Goal: Communication & Community: Share content

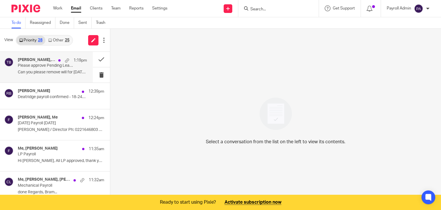
click at [43, 65] on p "Please approve Pending Leaves" at bounding box center [45, 65] width 55 height 5
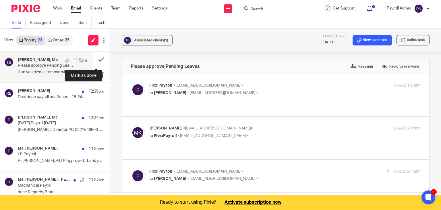
click at [93, 58] on button at bounding box center [101, 59] width 17 height 15
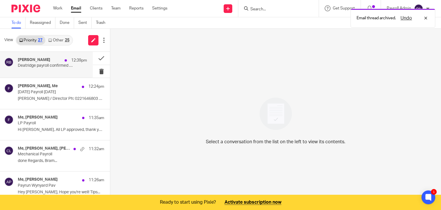
click at [36, 63] on div "Rijeta Bacova 12:39pm" at bounding box center [52, 60] width 69 height 6
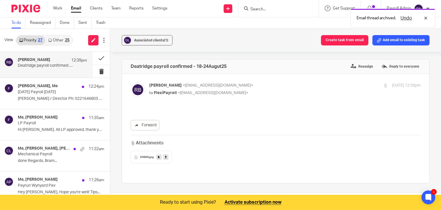
click at [36, 63] on div "Rijeta Bacova 12:39pm" at bounding box center [52, 60] width 69 height 6
click at [400, 40] on button "Add email to existing task" at bounding box center [401, 40] width 57 height 10
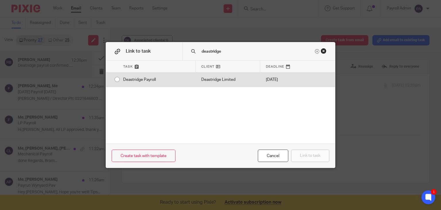
type input "deastridge"
click at [117, 79] on div "Deastridge Payroll" at bounding box center [156, 79] width 78 height 14
radio input "true"
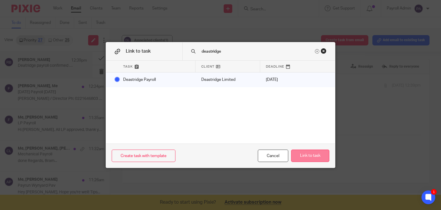
click at [308, 155] on button "Link to task" at bounding box center [310, 155] width 38 height 12
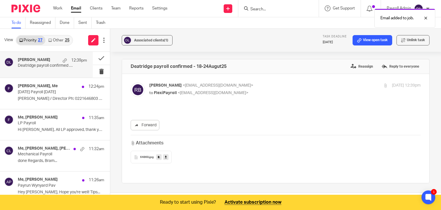
click at [38, 59] on h4 "Rijeta Bacova" at bounding box center [34, 59] width 32 height 5
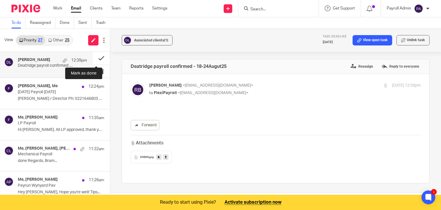
click at [95, 58] on button at bounding box center [101, 58] width 17 height 13
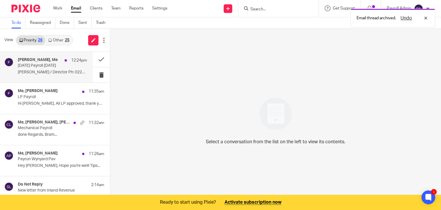
click at [38, 61] on h4 "Amin Samari, Me" at bounding box center [38, 59] width 40 height 5
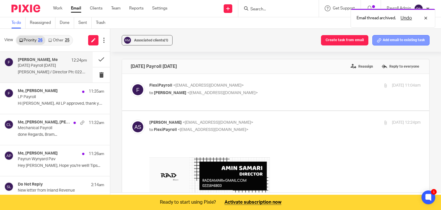
click at [394, 43] on button "Add email to existing task" at bounding box center [401, 40] width 57 height 10
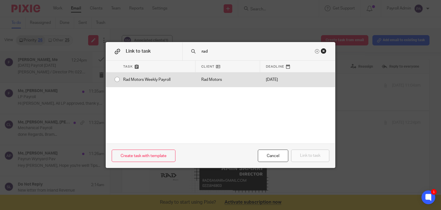
type input "rad"
click at [117, 80] on div "Rad Motors Weekly Payroll" at bounding box center [156, 79] width 78 height 14
radio input "true"
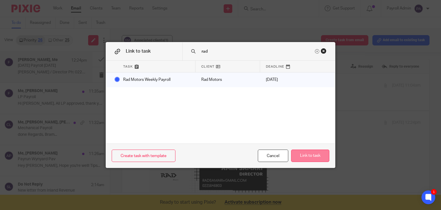
click at [311, 159] on button "Link to task" at bounding box center [310, 155] width 38 height 12
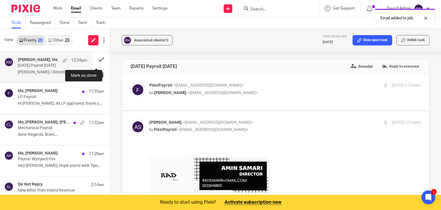
click at [99, 58] on button at bounding box center [101, 59] width 17 height 15
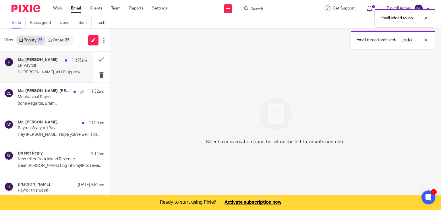
click at [40, 64] on p "LP Payroll" at bounding box center [45, 65] width 55 height 5
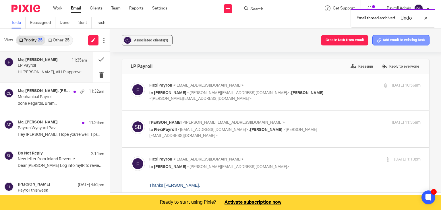
click at [403, 38] on button "Add email to existing task" at bounding box center [401, 40] width 57 height 10
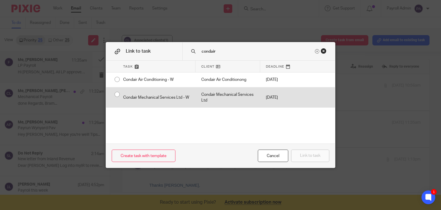
type input "condair"
click at [117, 93] on div "Condair Mechanical Services Ltd - W" at bounding box center [156, 97] width 78 height 20
radio input "true"
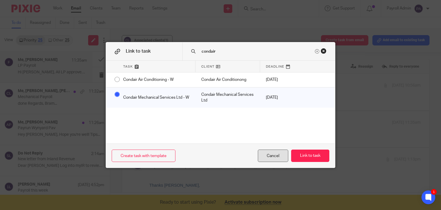
click at [263, 156] on div "Cancel" at bounding box center [273, 155] width 30 height 12
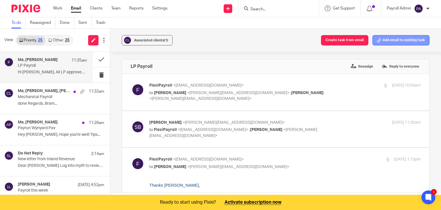
click at [386, 42] on button "Add email to existing task" at bounding box center [401, 40] width 57 height 10
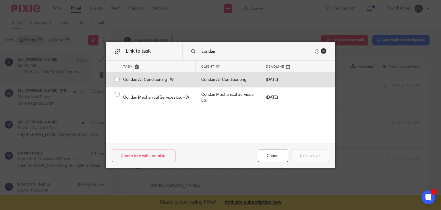
type input "condair"
click at [117, 76] on div "Condair Air Conditioning - W" at bounding box center [156, 79] width 78 height 14
radio input "true"
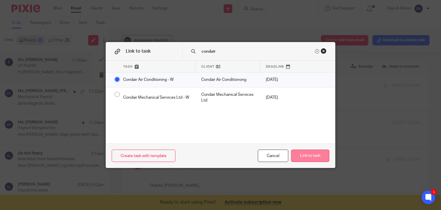
click at [312, 157] on button "Link to task" at bounding box center [310, 155] width 38 height 12
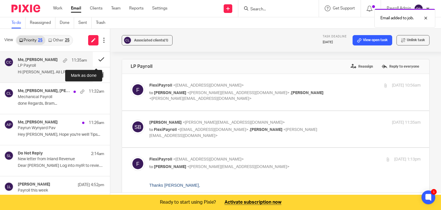
click at [93, 59] on button at bounding box center [101, 59] width 17 height 15
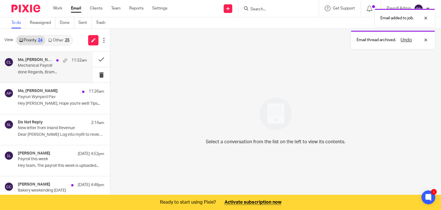
click at [36, 67] on p "Mechanical Payroll" at bounding box center [45, 65] width 55 height 5
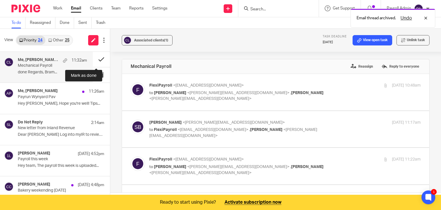
click at [98, 57] on button at bounding box center [101, 59] width 17 height 15
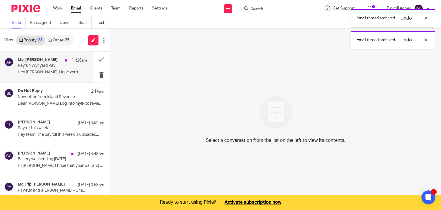
click at [47, 67] on p "Payrun Wynyard Pav" at bounding box center [45, 65] width 55 height 5
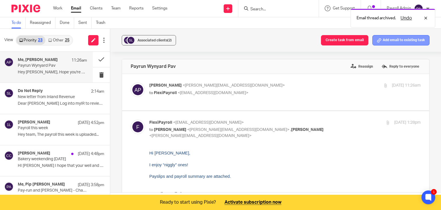
click at [398, 41] on button "Add email to existing task" at bounding box center [401, 40] width 57 height 10
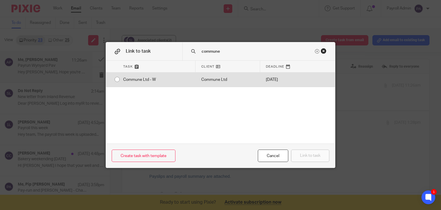
type input "commune"
click at [114, 78] on input "radio" at bounding box center [117, 79] width 11 height 11
radio input "false"
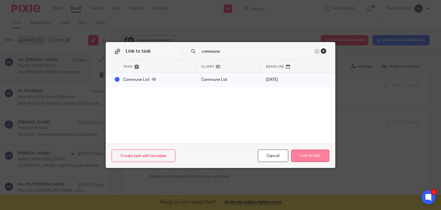
click at [310, 155] on button "Link to task" at bounding box center [310, 155] width 38 height 12
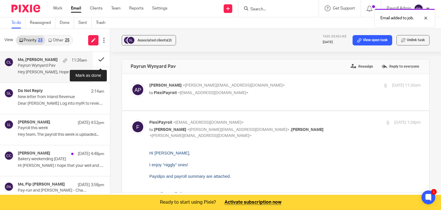
click at [100, 57] on button at bounding box center [101, 59] width 17 height 15
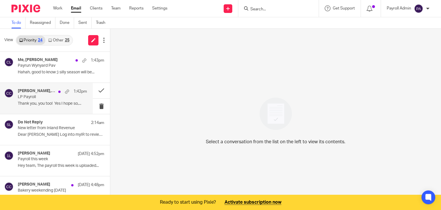
click at [48, 97] on p "LP Payroll" at bounding box center [45, 96] width 55 height 5
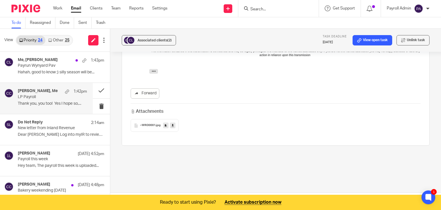
scroll to position [14, 0]
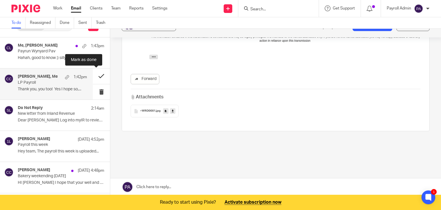
click at [96, 74] on button at bounding box center [101, 75] width 17 height 15
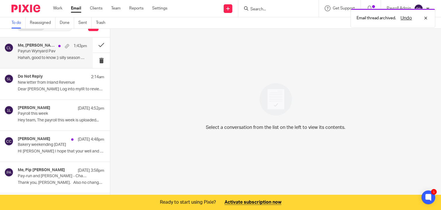
click at [52, 49] on p "Payrun Wynyard Pav" at bounding box center [45, 51] width 55 height 5
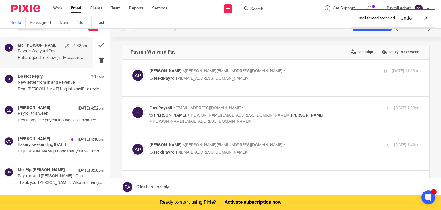
scroll to position [0, 0]
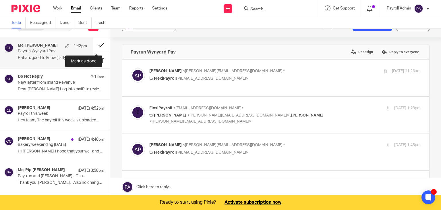
click at [94, 43] on button at bounding box center [101, 44] width 17 height 15
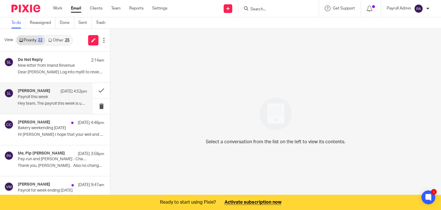
click at [47, 95] on p "Payroll this week" at bounding box center [45, 96] width 55 height 5
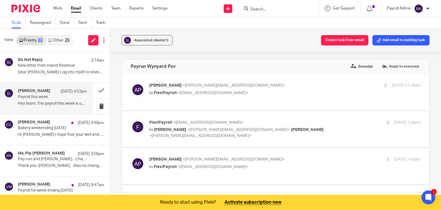
click at [47, 95] on p "Payroll this week" at bounding box center [45, 96] width 55 height 5
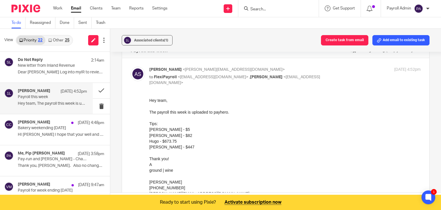
scroll to position [29, 0]
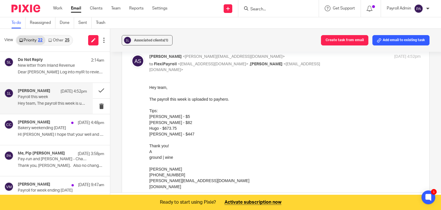
click at [263, 11] on input "Search" at bounding box center [276, 9] width 52 height 5
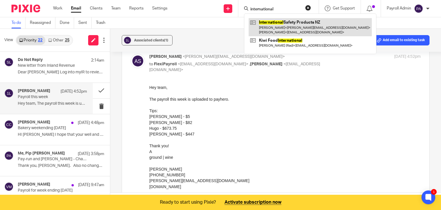
type input "international"
click at [265, 27] on link at bounding box center [310, 27] width 123 height 18
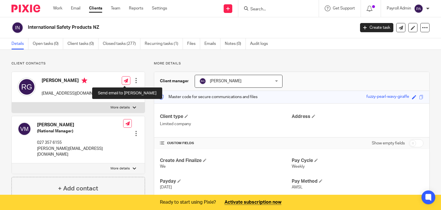
click at [124, 83] on link at bounding box center [126, 80] width 9 height 9
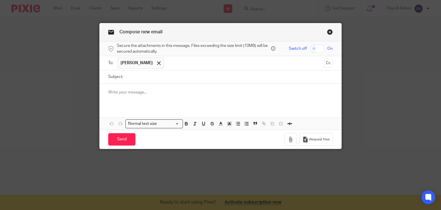
click at [184, 63] on input "text" at bounding box center [244, 62] width 155 height 11
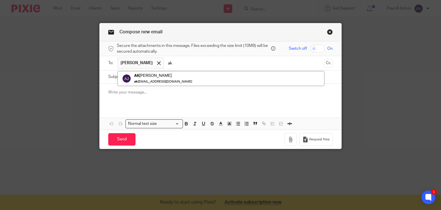
type input "a"
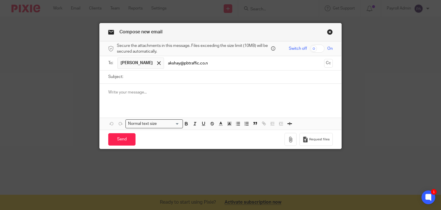
type input "[EMAIL_ADDRESS][DOMAIN_NAME]"
type input "[DATE] Payroll"
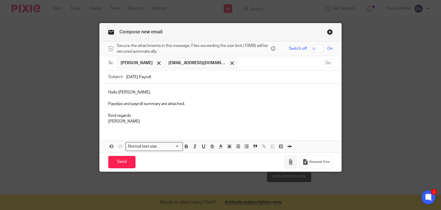
click at [290, 161] on icon "button" at bounding box center [291, 162] width 6 height 6
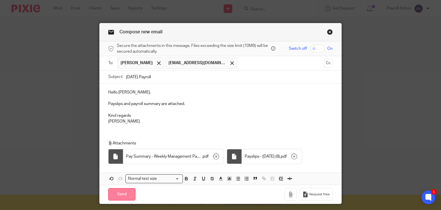
click at [121, 194] on input "Send" at bounding box center [121, 194] width 27 height 12
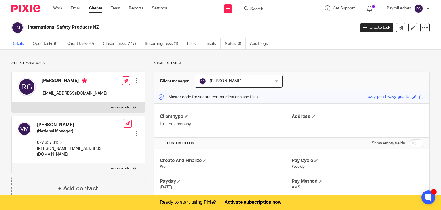
click at [279, 8] on input "Search" at bounding box center [276, 9] width 52 height 5
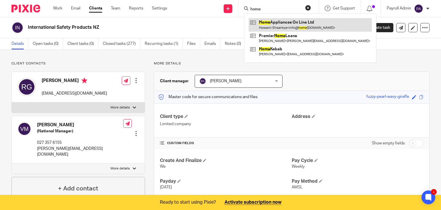
type input "home"
click at [269, 22] on link at bounding box center [310, 24] width 123 height 13
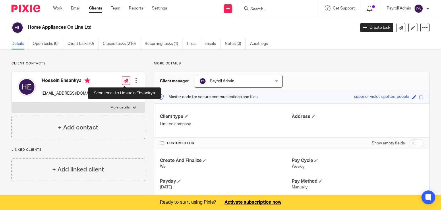
click at [124, 78] on icon at bounding box center [126, 80] width 4 height 4
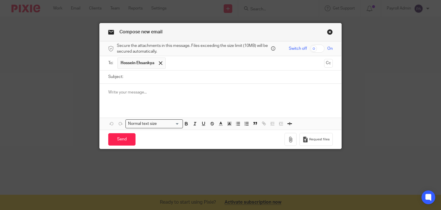
click at [133, 70] on ul "Hossein Ehsankya" at bounding box center [220, 63] width 207 height 14
click at [134, 74] on input "Subject:" at bounding box center [229, 76] width 207 height 13
type input "Thursday 28.8.25 Payroll"
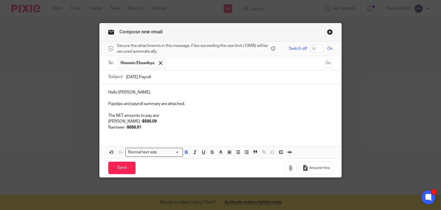
click at [148, 129] on p "Ramteen - $686.81" at bounding box center [220, 127] width 225 height 6
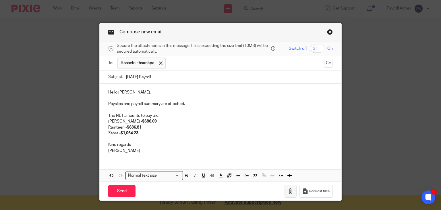
click at [288, 188] on icon "button" at bounding box center [291, 191] width 6 height 6
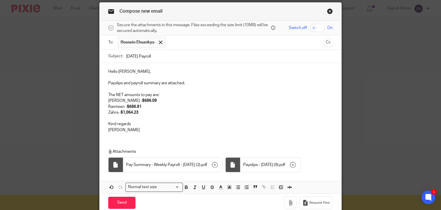
scroll to position [45, 0]
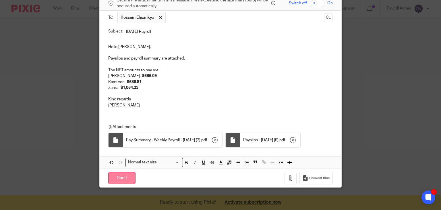
click at [115, 177] on input "Send" at bounding box center [121, 178] width 27 height 12
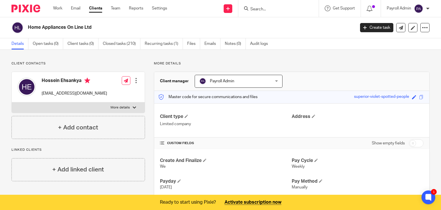
click at [276, 7] on input "Search" at bounding box center [276, 9] width 52 height 5
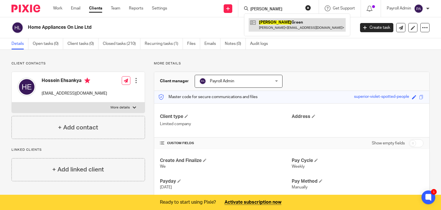
type input "ross"
click at [278, 22] on link at bounding box center [297, 24] width 97 height 13
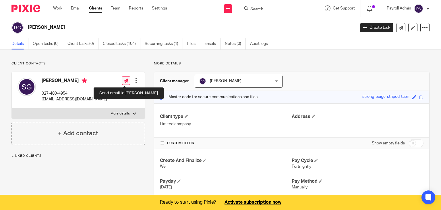
click at [124, 80] on icon at bounding box center [126, 80] width 4 height 4
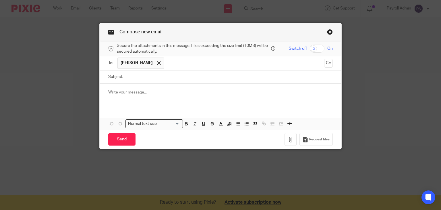
click at [129, 77] on input "Subject:" at bounding box center [229, 76] width 207 height 13
type input "Thursday 28.8.25 Payroll"
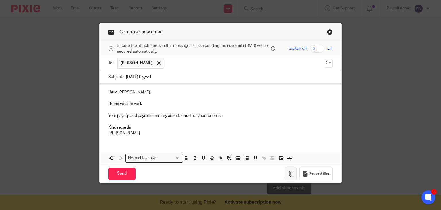
click at [291, 171] on icon "button" at bounding box center [291, 174] width 6 height 6
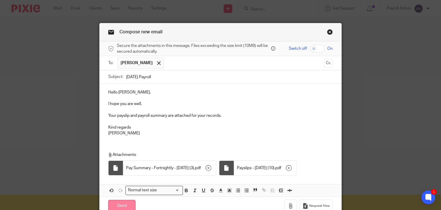
click at [123, 201] on input "Send" at bounding box center [121, 206] width 27 height 12
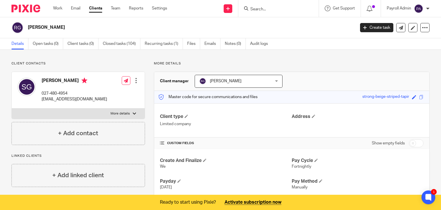
click at [279, 8] on input "Search" at bounding box center [276, 9] width 52 height 5
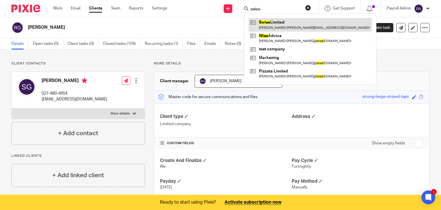
type input "swise"
click at [267, 21] on link at bounding box center [310, 24] width 123 height 13
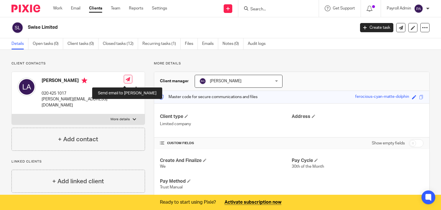
click at [124, 78] on link at bounding box center [128, 79] width 9 height 9
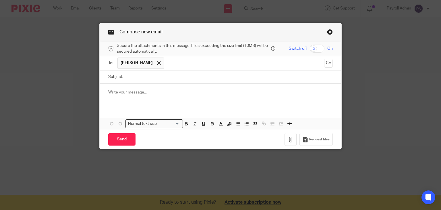
click at [130, 80] on input "Subject:" at bounding box center [229, 76] width 207 height 13
click at [169, 76] on input "Swise Monthly Payroll" at bounding box center [229, 76] width 207 height 13
type input "Swise Monthly Payroll 29.8.25"
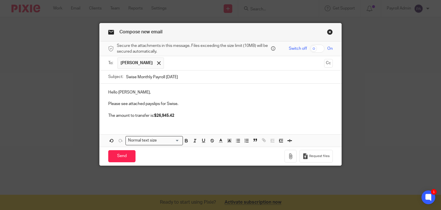
click at [181, 104] on p "Please see attached payslips for Swise." at bounding box center [220, 104] width 225 height 6
click at [248, 102] on p "Please see attached payslips for Swise. The payroll is set to run on Friday 29.…" at bounding box center [220, 104] width 225 height 6
drag, startPoint x: 179, startPoint y: 104, endPoint x: 250, endPoint y: 104, distance: 71.5
click at [250, 104] on p "Please see attached payslips for Swise. The payroll is set to run on Friday 29.…" at bounding box center [220, 104] width 225 height 6
drag, startPoint x: 178, startPoint y: 103, endPoint x: 250, endPoint y: 101, distance: 72.1
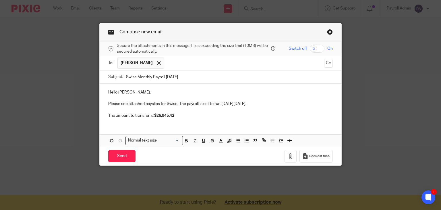
click at [250, 101] on p "Please see attached payslips for Swise. The payroll is set to run on Friday 29.…" at bounding box center [220, 104] width 225 height 6
click at [186, 114] on p "The amount to transfer is: $26,945.42" at bounding box center [220, 116] width 225 height 6
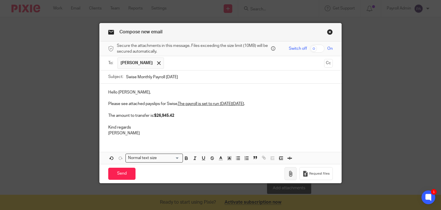
click at [290, 172] on icon "button" at bounding box center [291, 174] width 6 height 6
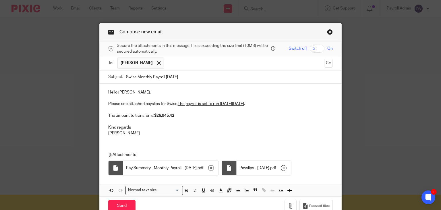
scroll to position [28, 0]
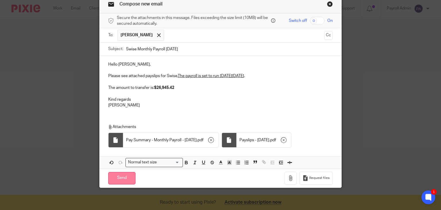
click at [118, 177] on input "Send" at bounding box center [121, 178] width 27 height 12
